Goal: Information Seeking & Learning: Learn about a topic

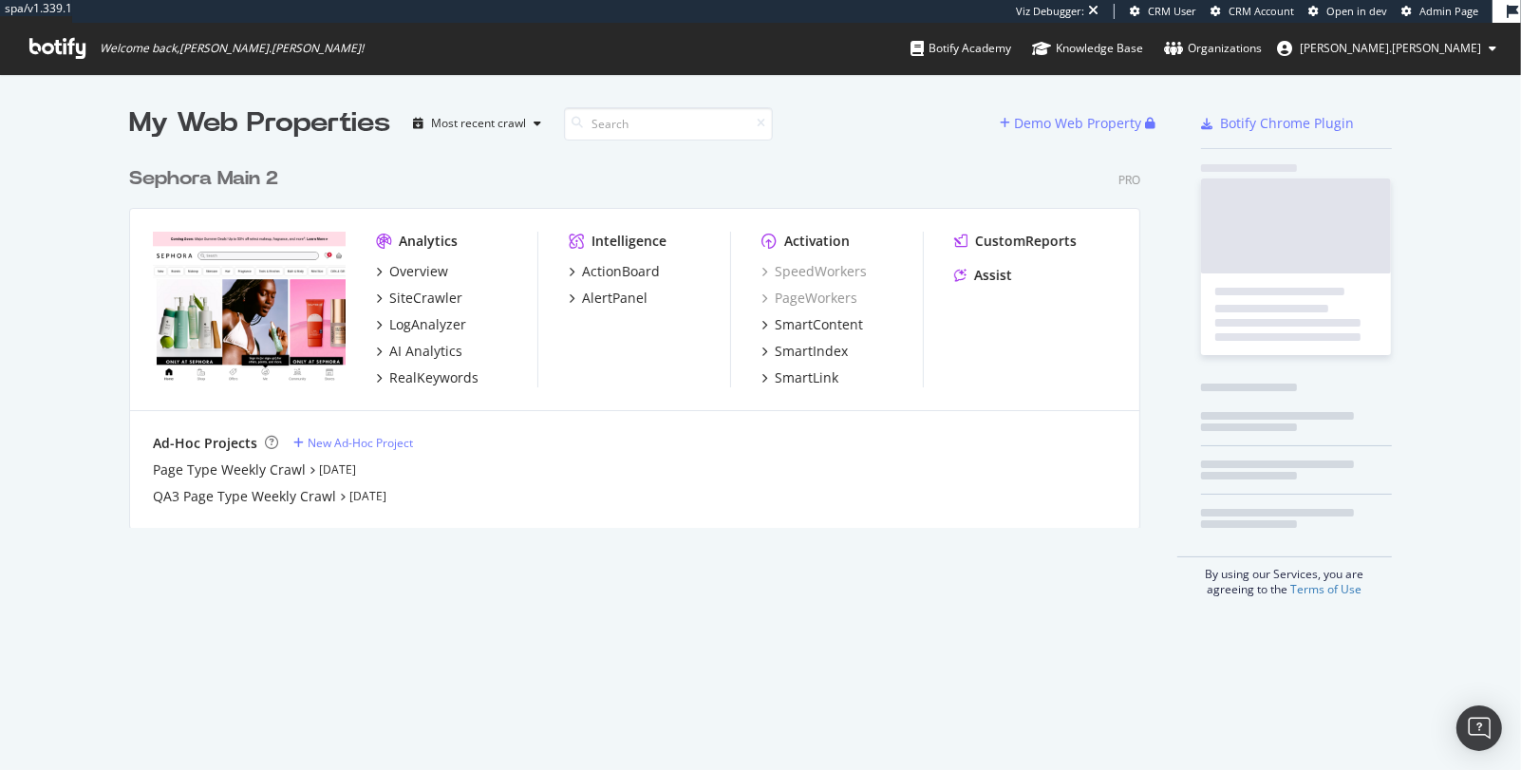
scroll to position [385, 1026]
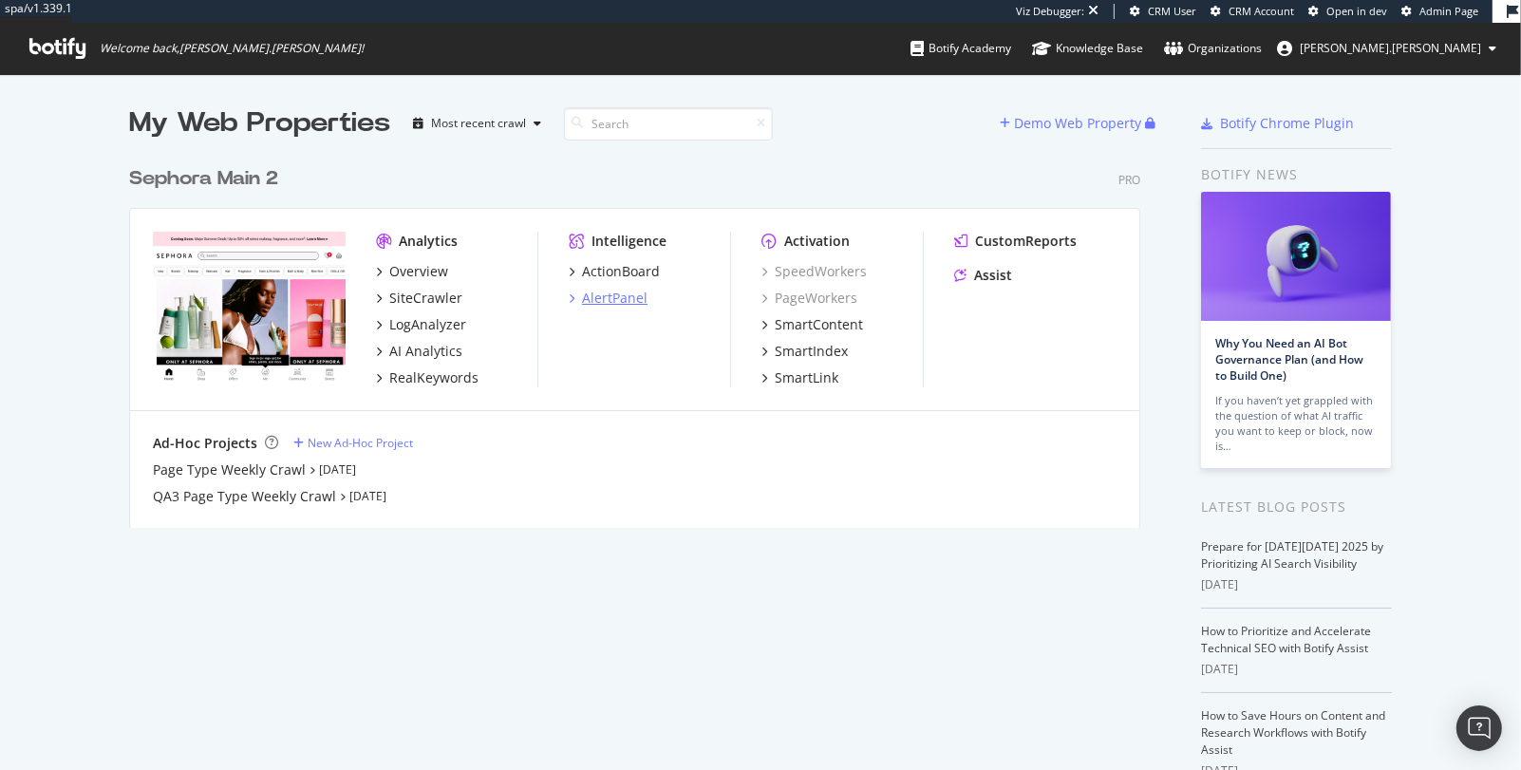
click at [613, 292] on div "AlertPanel" at bounding box center [614, 298] width 65 height 19
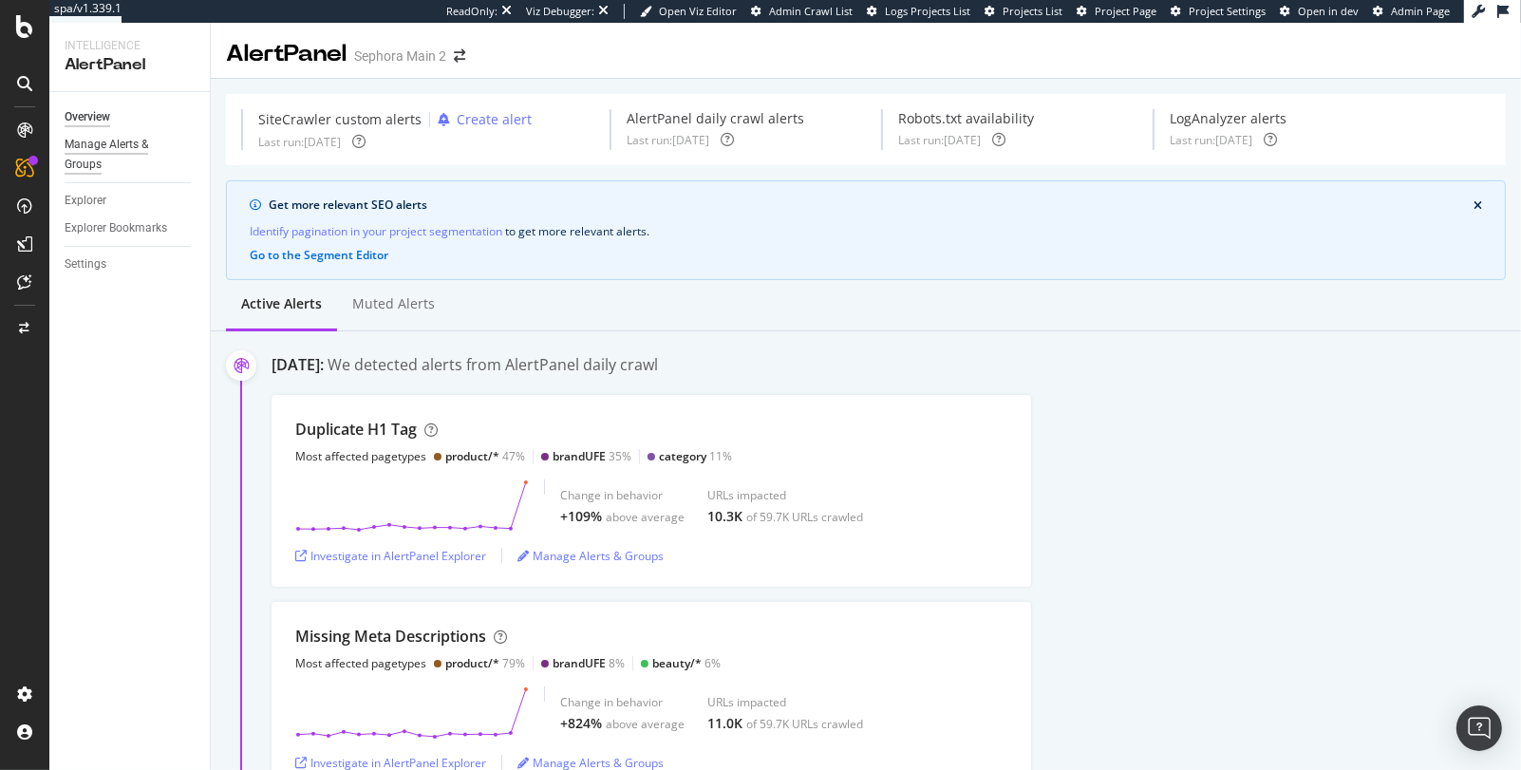
click at [90, 141] on div "Manage Alerts & Groups" at bounding box center [122, 155] width 114 height 40
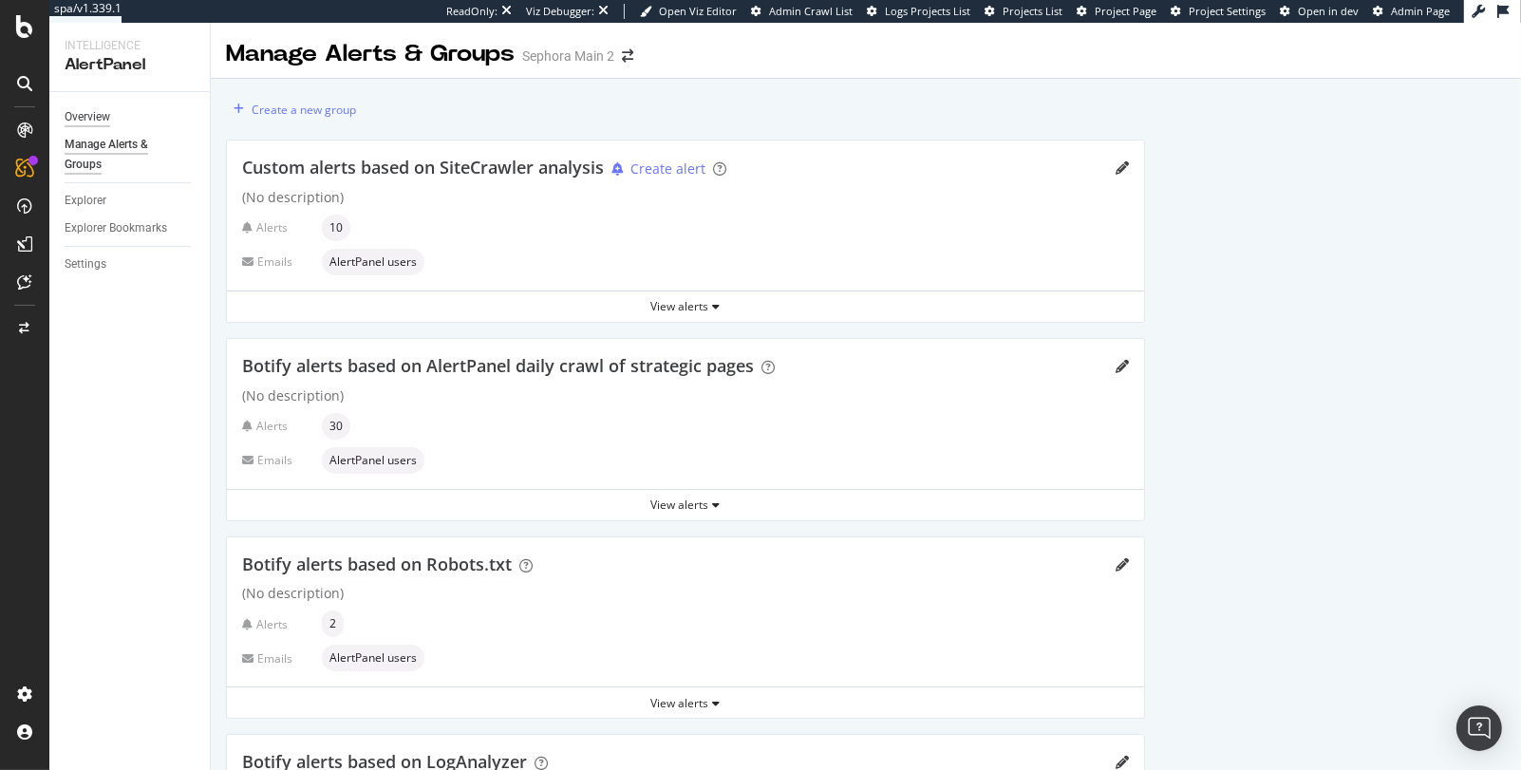
click at [84, 111] on div "Overview" at bounding box center [88, 117] width 46 height 20
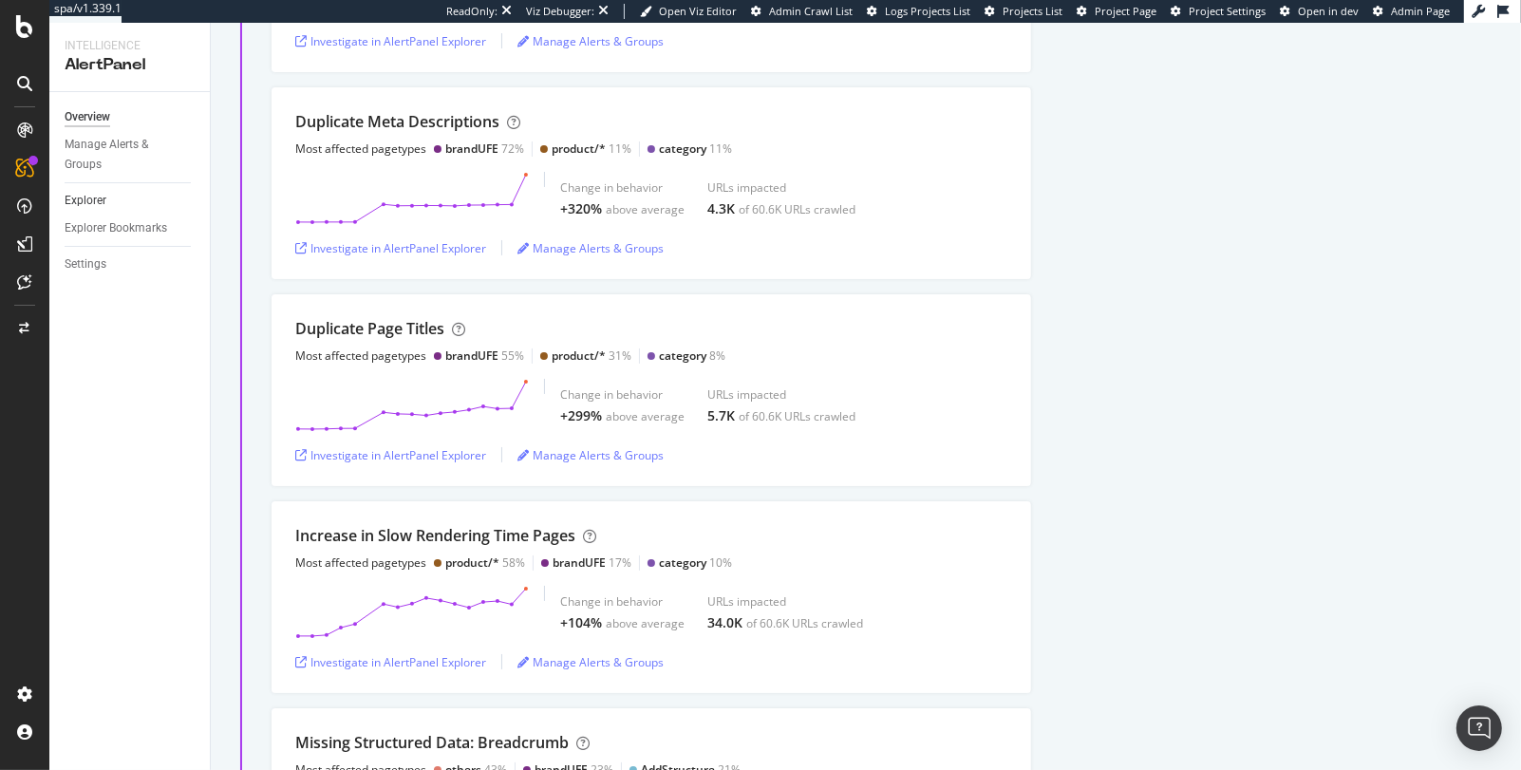
scroll to position [3357, 0]
